Goal: Task Accomplishment & Management: Manage account settings

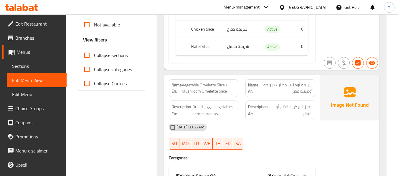
scroll to position [56, 0]
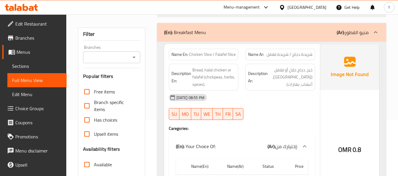
click at [345, 151] on span "OMR" at bounding box center [344, 149] width 13 height 11
copy div "OMR 0.8"
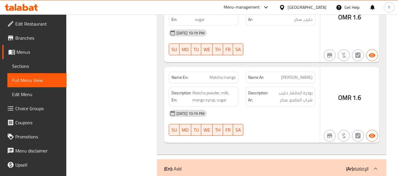
scroll to position [7644, 0]
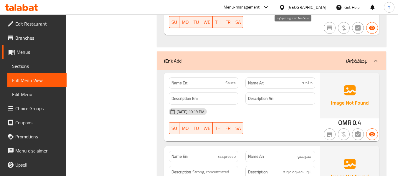
click at [293, 169] on span "شوت قهوة قوية ومركزة" at bounding box center [292, 176] width 40 height 14
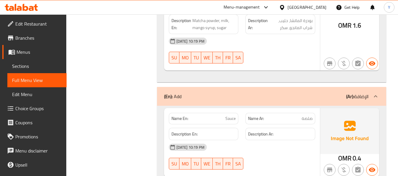
scroll to position [7597, 0]
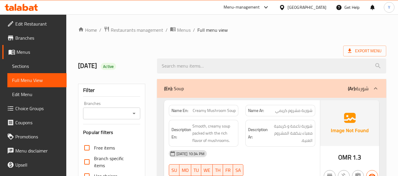
click at [274, 151] on div "29-09-2025 10:34 PM" at bounding box center [241, 154] width 153 height 14
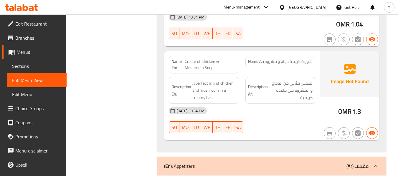
scroll to position [306, 0]
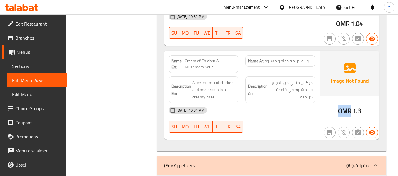
drag, startPoint x: 350, startPoint y: 110, endPoint x: 334, endPoint y: 113, distance: 16.1
click at [334, 113] on div "OMR 1.3" at bounding box center [349, 96] width 59 height 90
copy span "OMR"
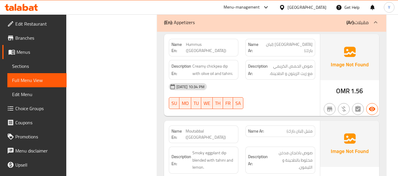
scroll to position [4745, 0]
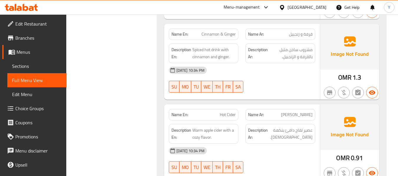
click at [292, 144] on div "29-09-2025 10:34 PM SU MO TU WE TH FR SA" at bounding box center [241, 160] width 153 height 33
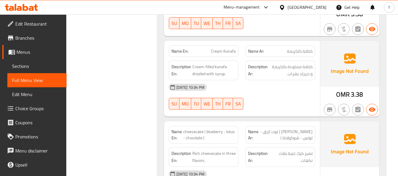
scroll to position [5087, 0]
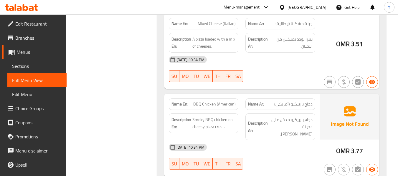
scroll to position [2157, 0]
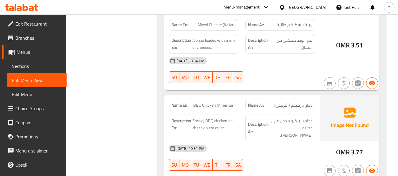
click at [350, 95] on img at bounding box center [349, 118] width 59 height 46
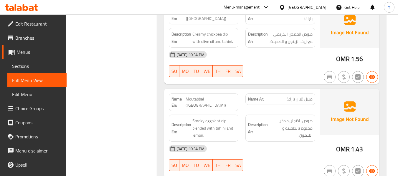
scroll to position [624, 0]
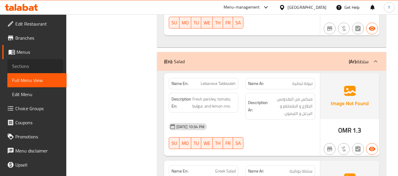
click at [27, 67] on span "Sections" at bounding box center [37, 66] width 50 height 7
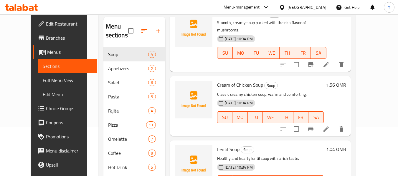
scroll to position [48, 0]
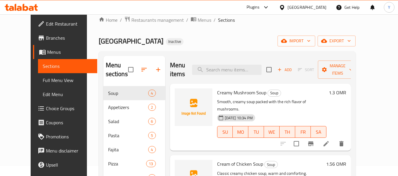
drag, startPoint x: 0, startPoint y: 0, endPoint x: 17, endPoint y: 24, distance: 29.1
click at [46, 24] on span "Edit Restaurant" at bounding box center [69, 23] width 47 height 7
